Goal: Check status: Check status

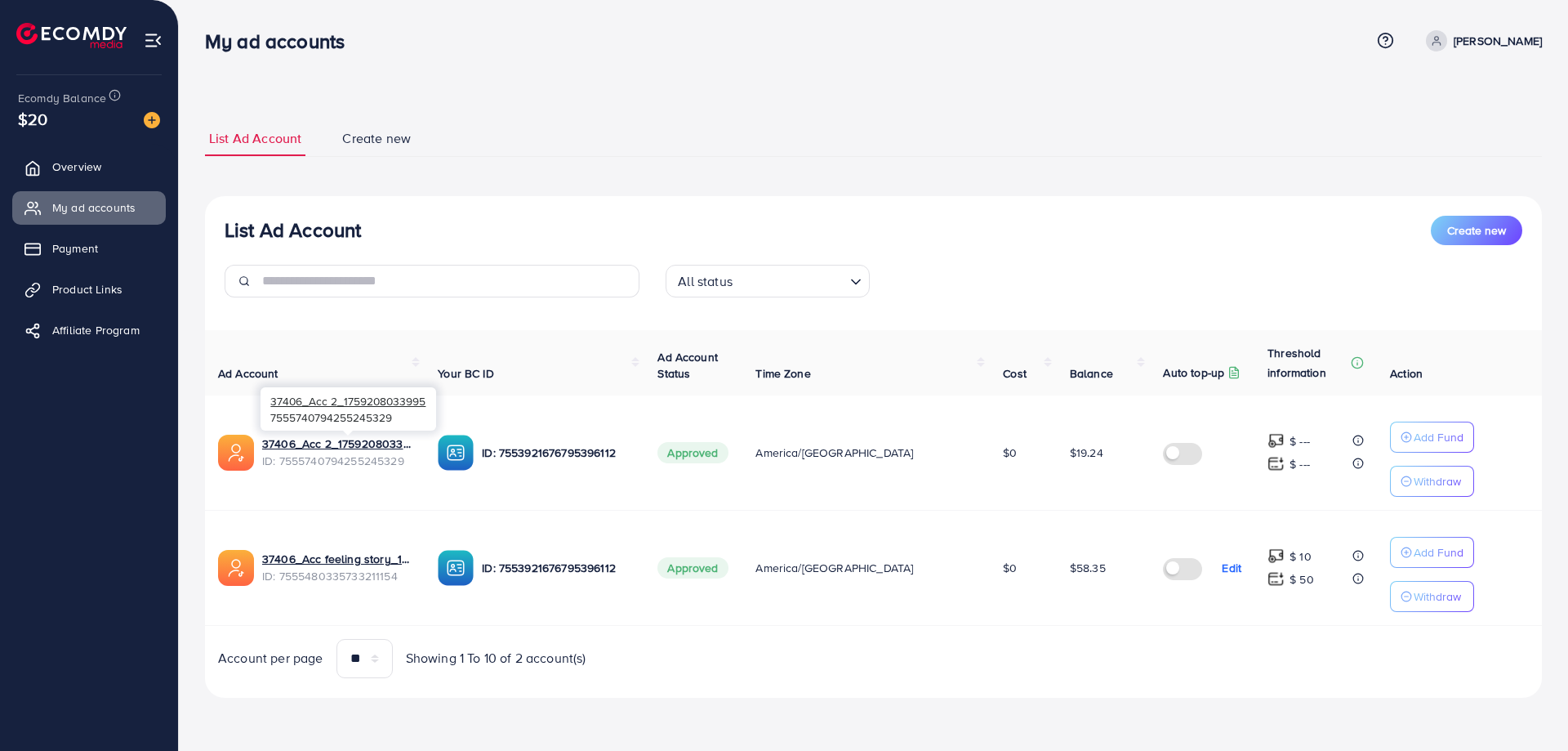
click at [366, 464] on span "ID: 7555740794255245329" at bounding box center [336, 460] width 149 height 16
copy span "7555740794255245329"
click at [353, 461] on span "ID: 7555740794255245329" at bounding box center [336, 460] width 149 height 16
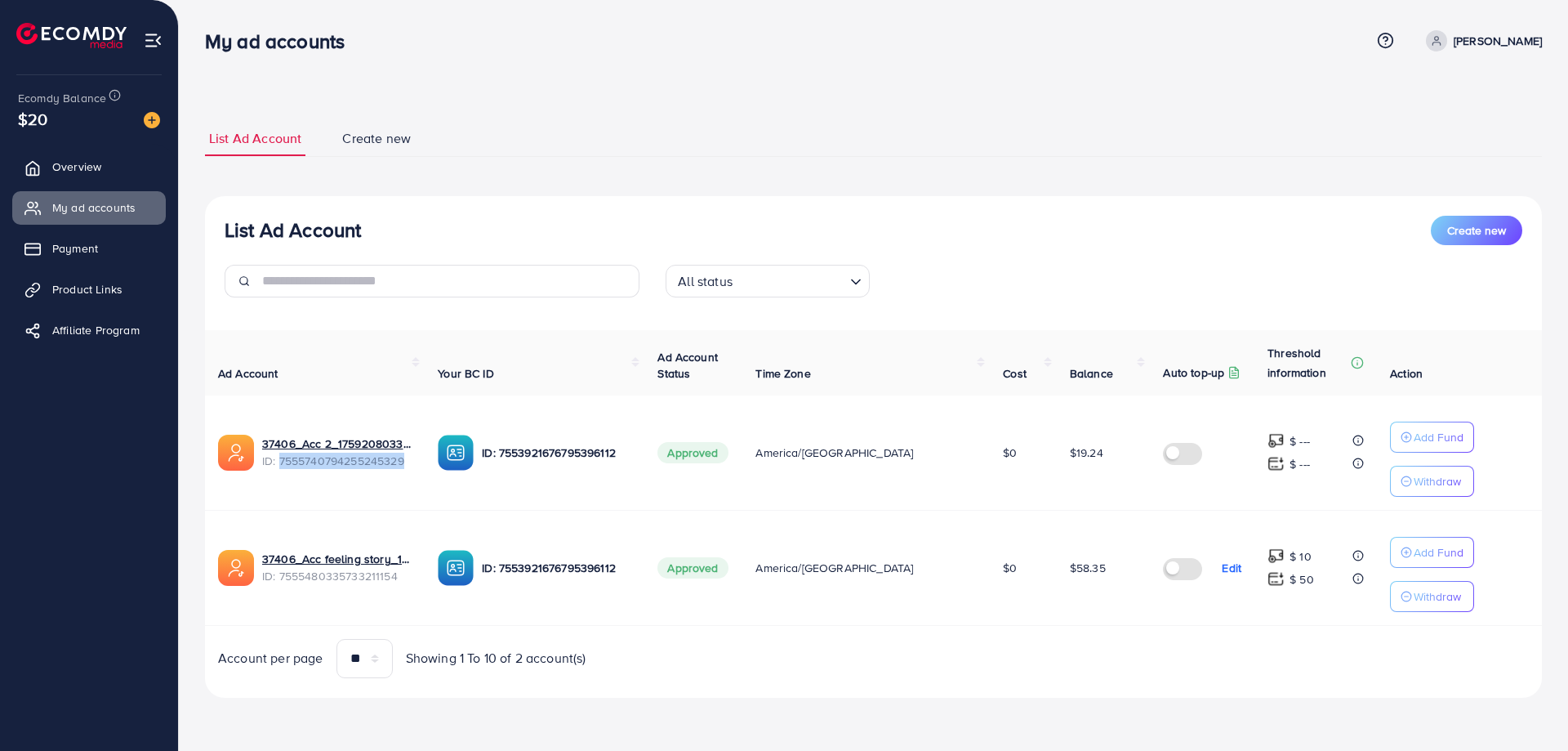
click at [345, 464] on span "ID: 7555740794255245329" at bounding box center [336, 460] width 149 height 16
click at [346, 464] on span "ID: 7555740794255245329" at bounding box center [336, 460] width 149 height 16
click at [356, 463] on span "ID: 7555740794255245329" at bounding box center [336, 460] width 149 height 16
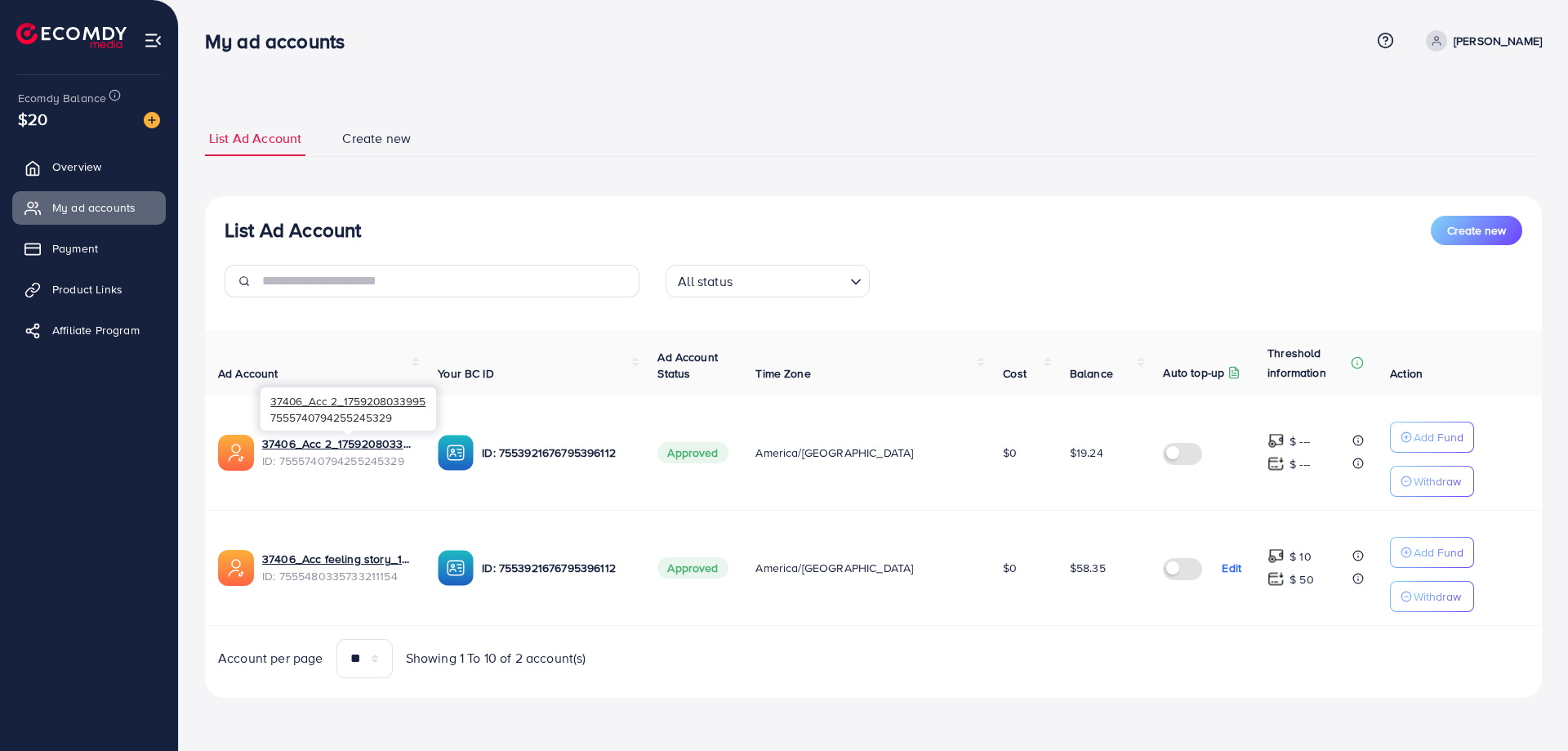
click at [356, 463] on span "ID: 7555740794255245329" at bounding box center [336, 460] width 149 height 16
click at [378, 456] on span "ID: 7555740794255245329" at bounding box center [336, 460] width 149 height 16
